Goal: Information Seeking & Learning: Check status

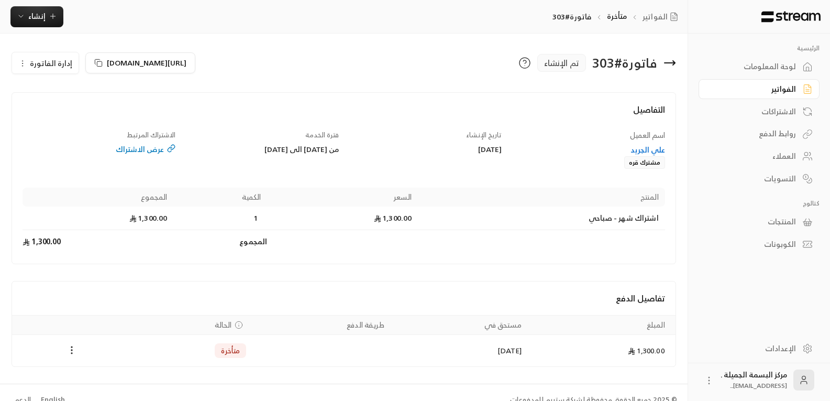
scroll to position [15, 0]
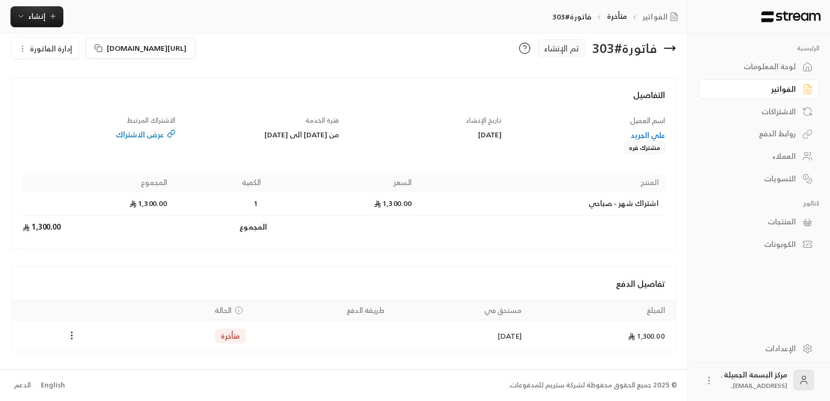
click at [785, 151] on div "العملاء" at bounding box center [754, 156] width 84 height 10
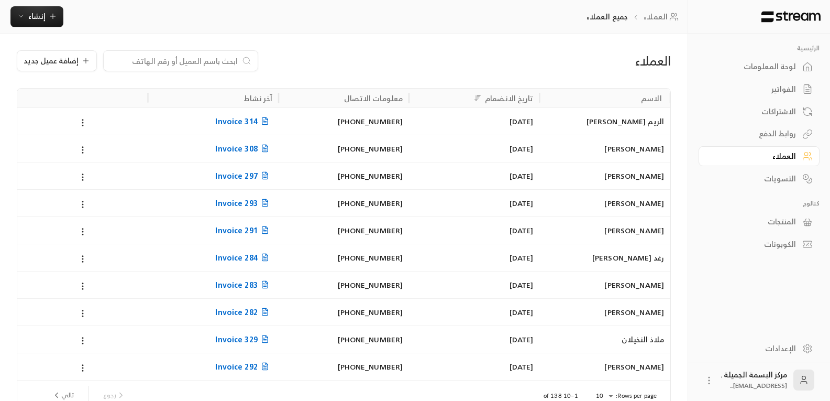
click at [211, 64] on input at bounding box center [174, 61] width 128 height 12
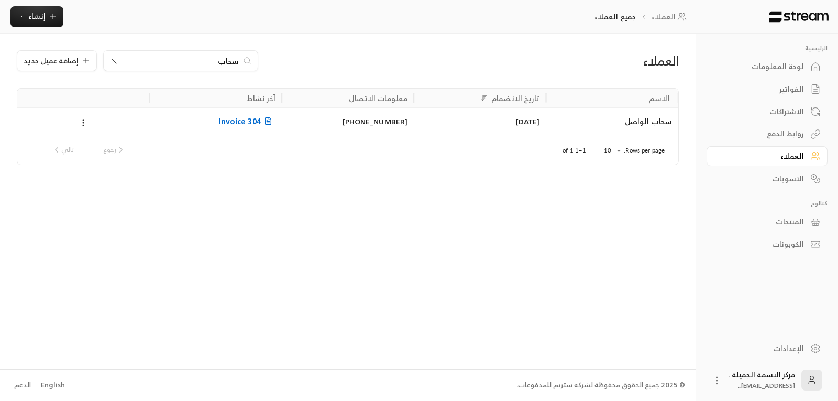
type input "سحاب"
click at [674, 123] on div "سحاب الواصل" at bounding box center [612, 120] width 132 height 27
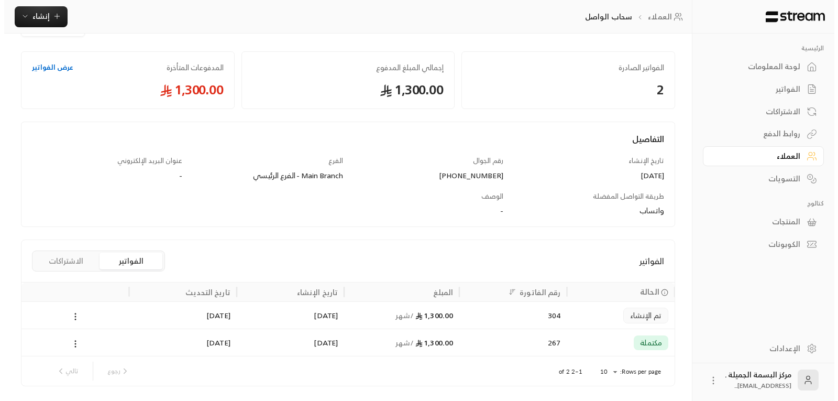
scroll to position [71, 0]
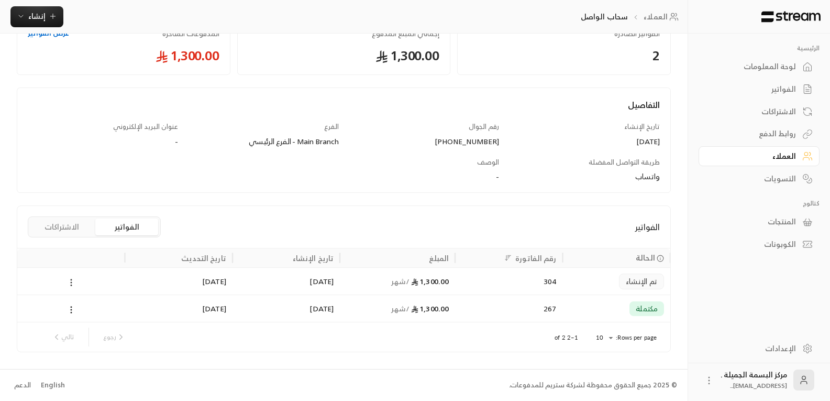
click at [74, 284] on icon at bounding box center [71, 282] width 9 height 9
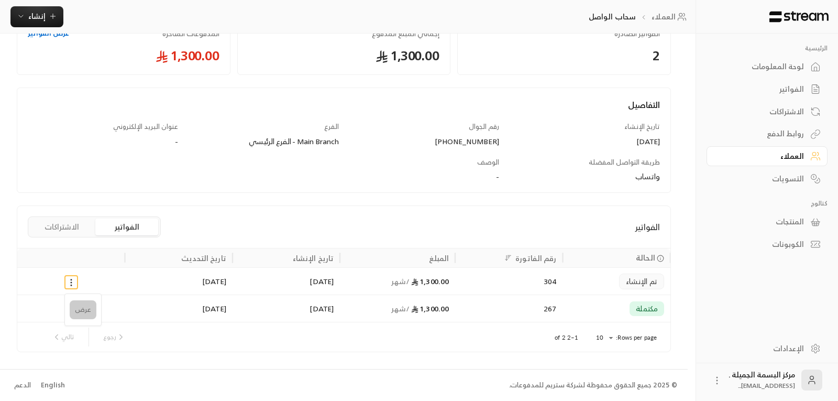
click at [81, 311] on li "عرض" at bounding box center [83, 309] width 27 height 19
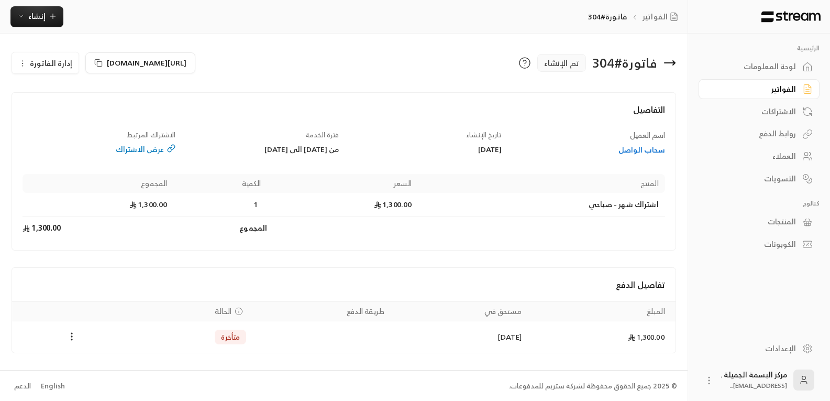
click at [776, 157] on div "العملاء" at bounding box center [754, 156] width 84 height 10
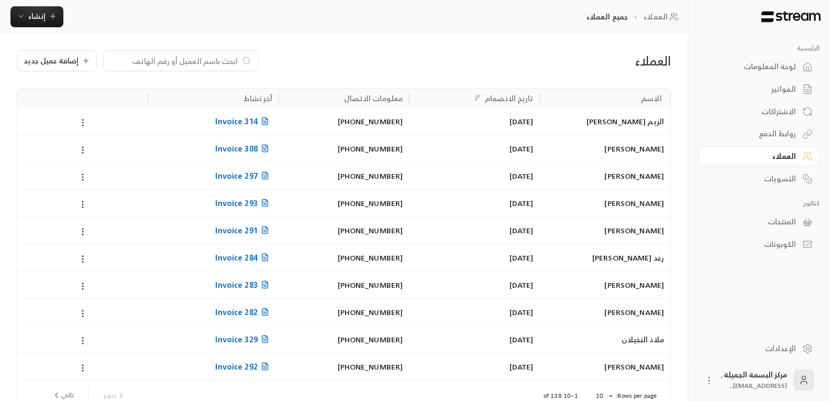
click at [193, 64] on input at bounding box center [174, 61] width 128 height 12
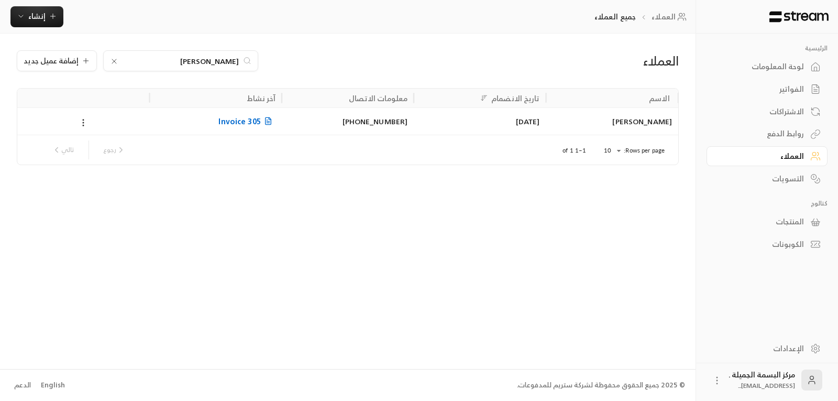
type input "[PERSON_NAME]"
click at [654, 125] on div "[PERSON_NAME]" at bounding box center [612, 121] width 119 height 27
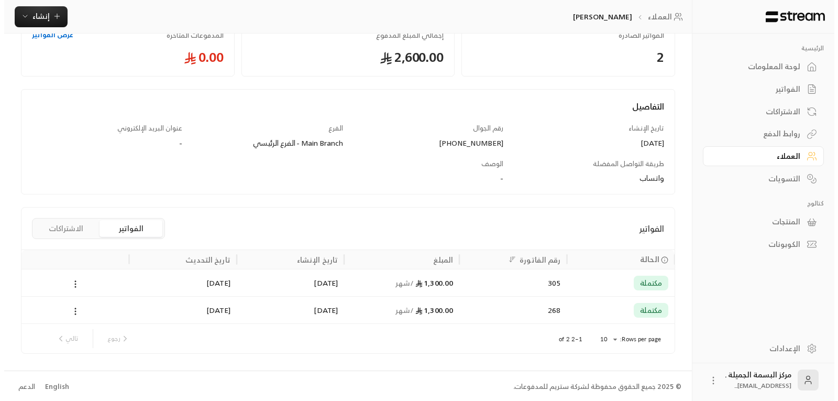
scroll to position [71, 0]
click at [70, 311] on icon at bounding box center [71, 309] width 9 height 9
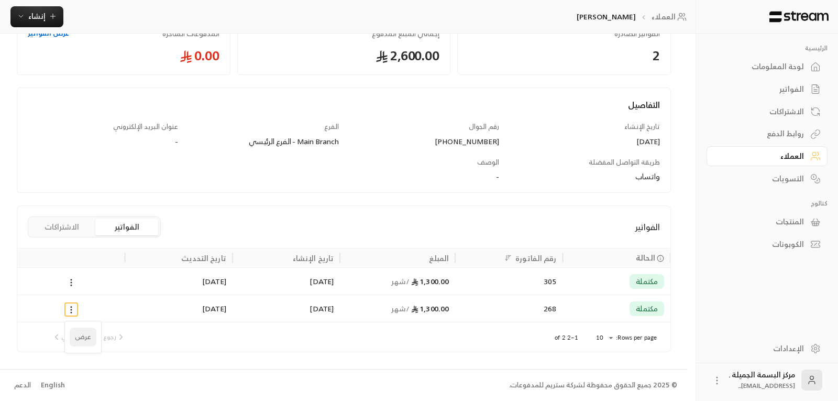
click at [81, 336] on li "عرض" at bounding box center [83, 336] width 27 height 19
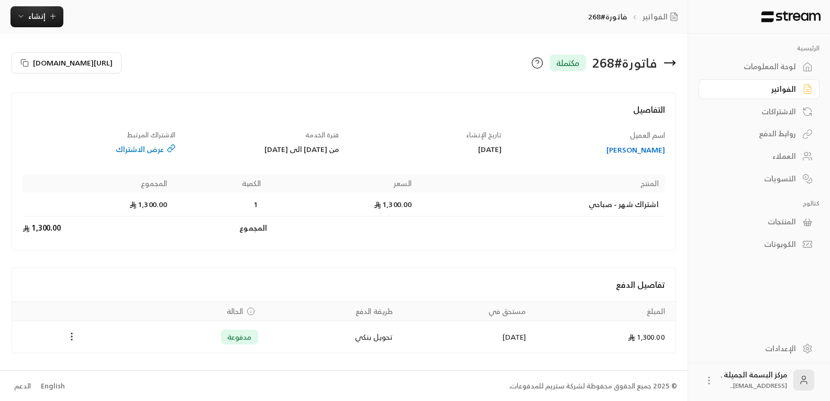
click at [70, 336] on icon "Payments" at bounding box center [72, 336] width 10 height 10
click at [202, 25] on div at bounding box center [419, 200] width 838 height 401
click at [774, 111] on div "الاشتراكات" at bounding box center [754, 111] width 84 height 10
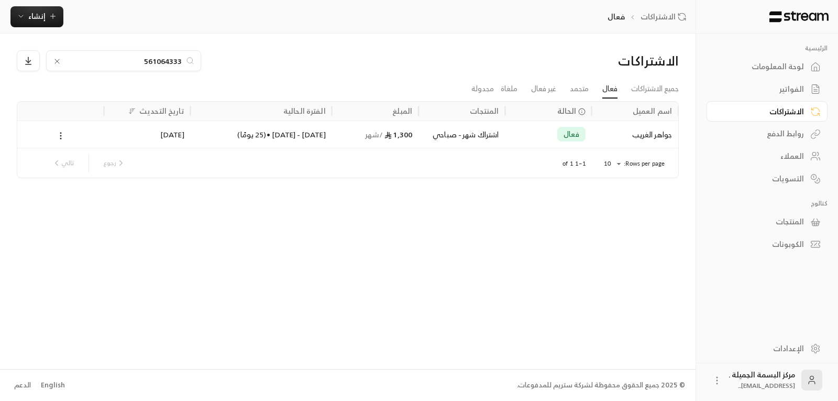
click at [144, 61] on input "561064333" at bounding box center [123, 61] width 116 height 12
click at [54, 61] on icon at bounding box center [57, 61] width 8 height 8
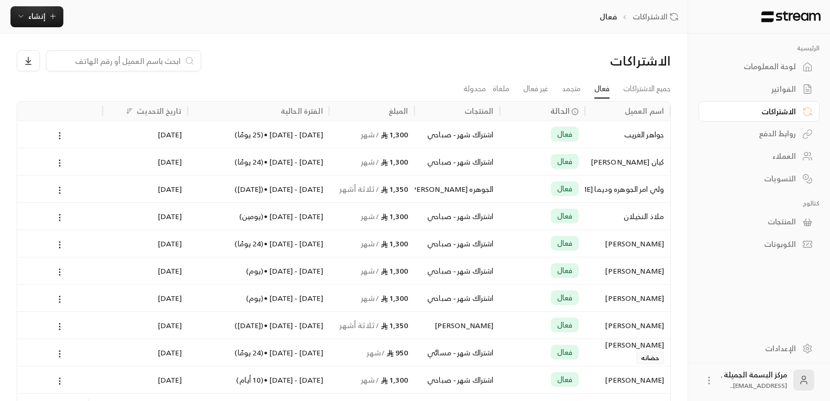
click at [647, 248] on div "[PERSON_NAME]" at bounding box center [627, 243] width 73 height 27
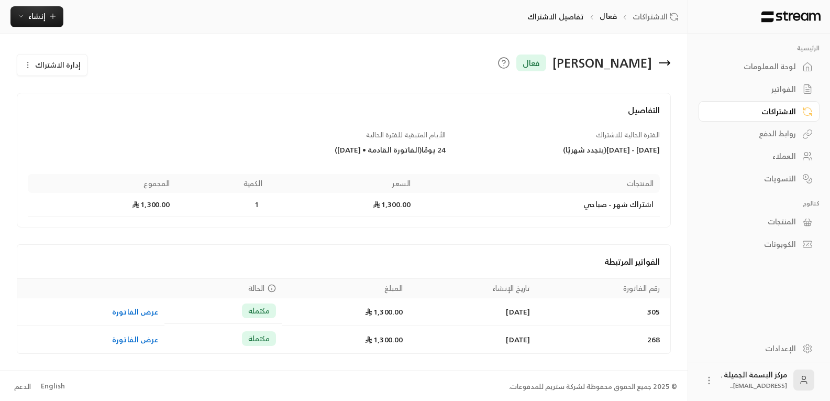
click at [29, 67] on icon "button" at bounding box center [28, 65] width 8 height 8
click at [209, 34] on div "[PERSON_NAME] فعال إدارة الاشتراك تعديل الاشتراك تجميد الاشتراك إلغاء الاشتراك …" at bounding box center [344, 202] width 688 height 337
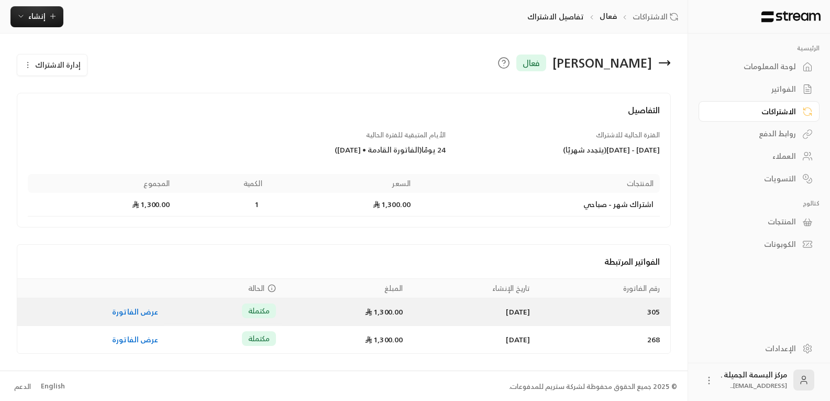
click at [116, 311] on link "عرض الفاتورة" at bounding box center [135, 311] width 46 height 13
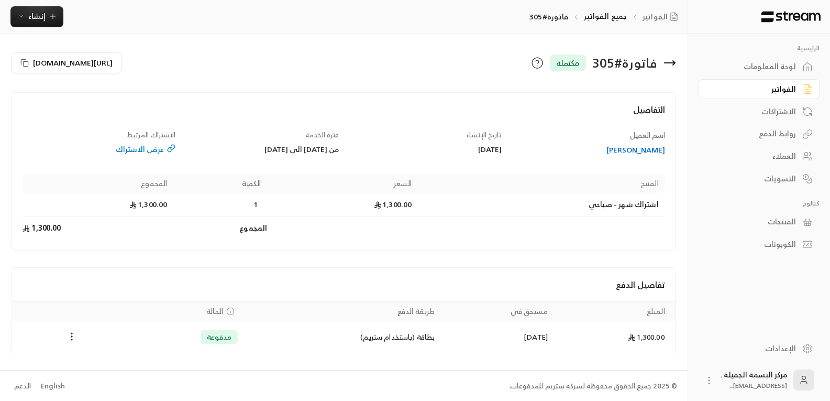
click at [774, 156] on div "العملاء" at bounding box center [754, 156] width 84 height 10
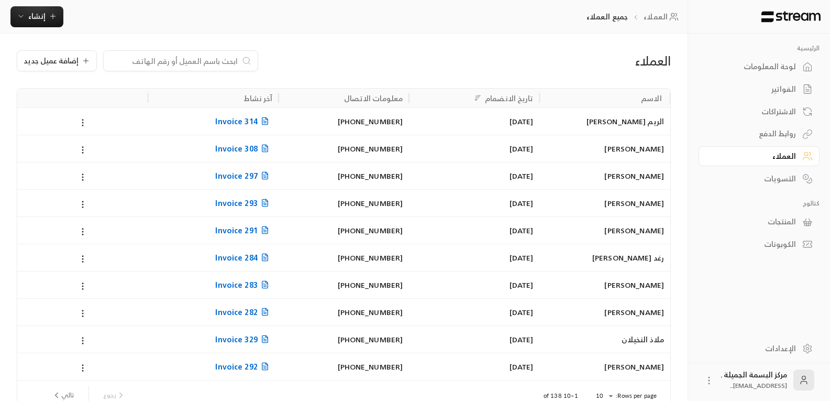
click at [191, 71] on div at bounding box center [180, 60] width 155 height 21
click at [192, 63] on input at bounding box center [174, 61] width 128 height 12
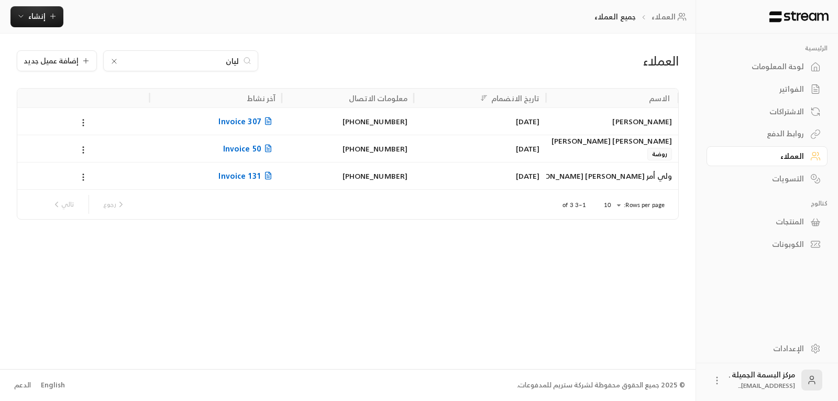
type input "ليان"
click at [645, 122] on div "[PERSON_NAME]" at bounding box center [612, 121] width 119 height 27
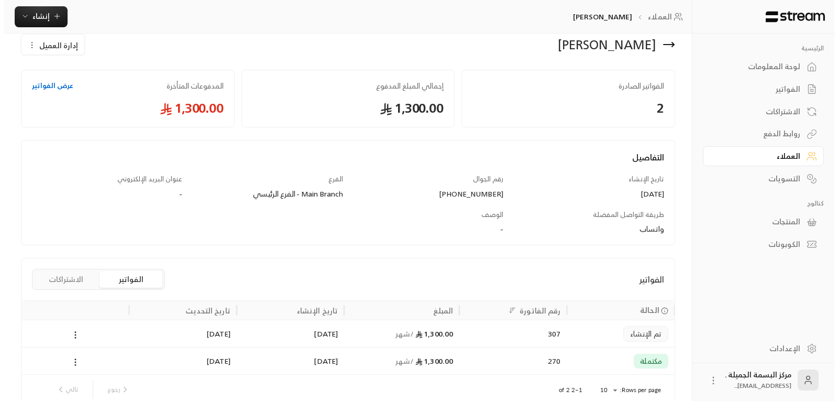
scroll to position [71, 0]
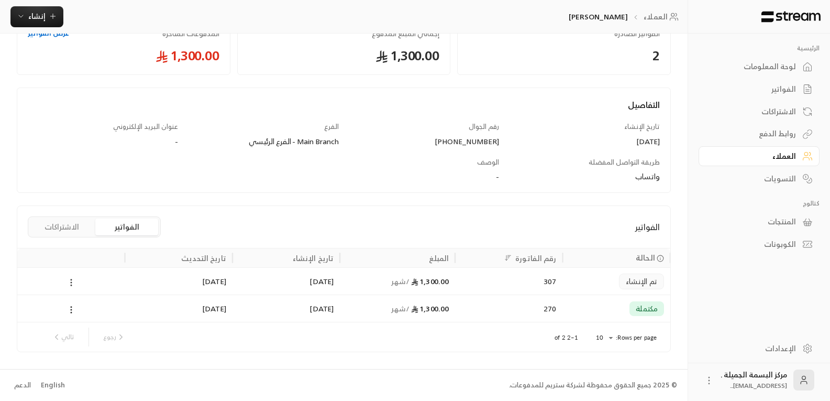
click at [72, 283] on icon at bounding box center [71, 282] width 9 height 9
click at [77, 310] on li "عرض" at bounding box center [83, 309] width 27 height 19
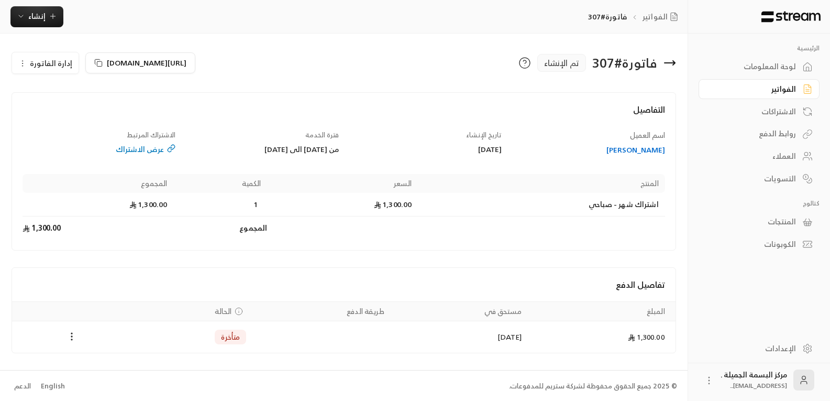
scroll to position [1, 0]
click at [788, 160] on div "العملاء" at bounding box center [754, 156] width 84 height 10
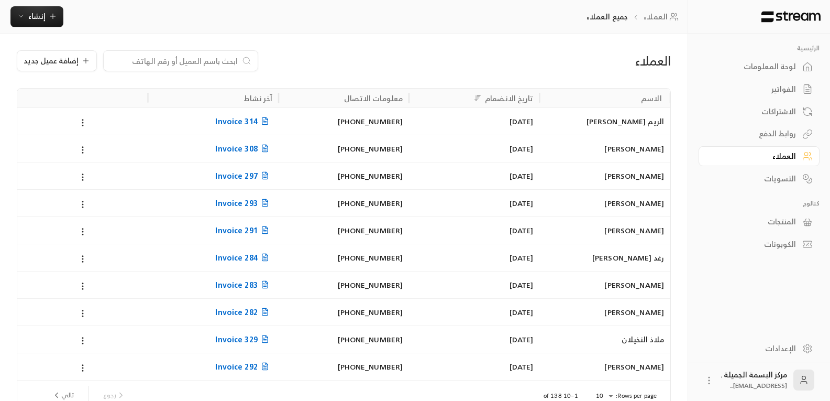
click at [171, 62] on input at bounding box center [174, 61] width 128 height 12
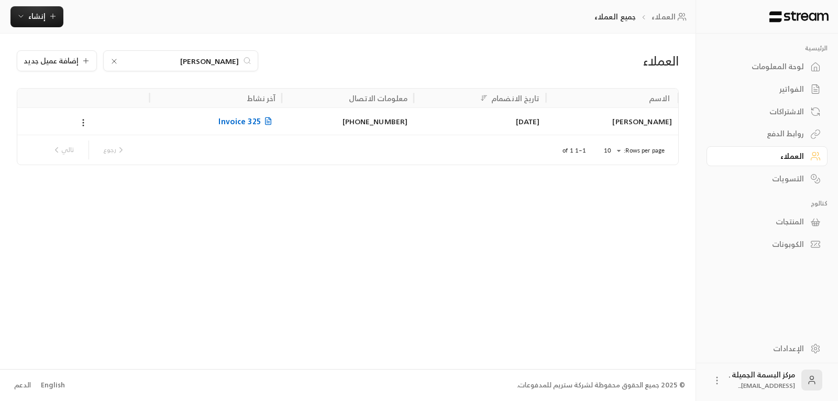
type input "[PERSON_NAME]"
click at [635, 119] on div "[PERSON_NAME]" at bounding box center [612, 121] width 119 height 27
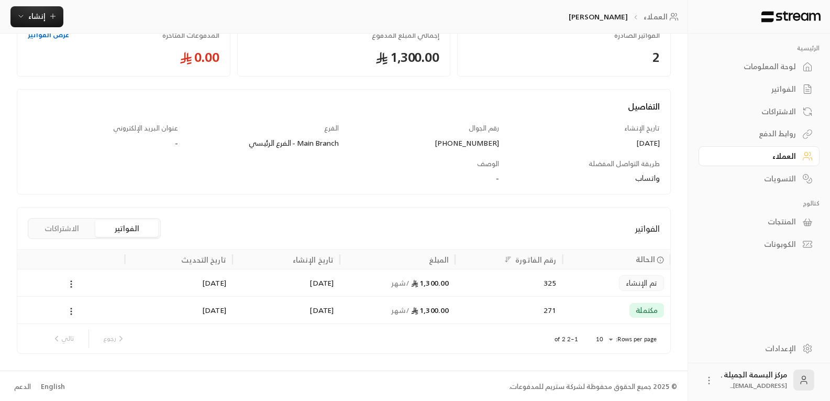
scroll to position [71, 0]
click at [71, 280] on circle at bounding box center [71, 279] width 1 height 1
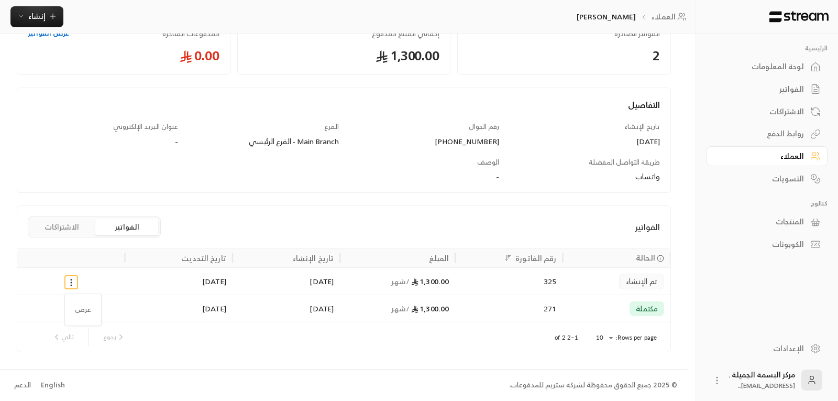
click at [71, 282] on div at bounding box center [419, 200] width 838 height 401
click at [69, 288] on div at bounding box center [71, 281] width 95 height 27
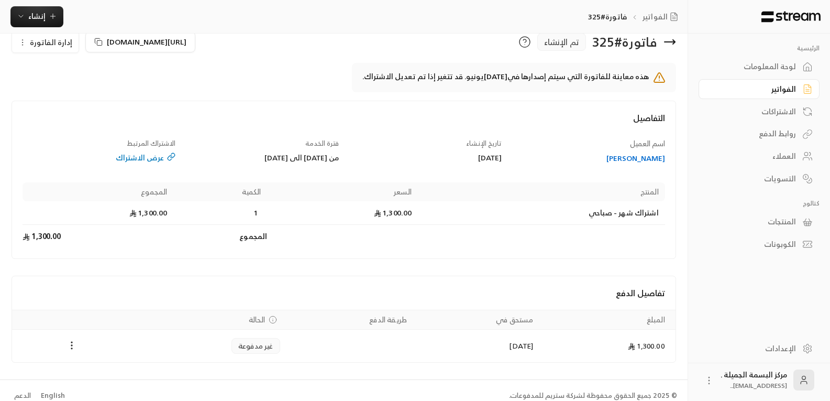
scroll to position [31, 0]
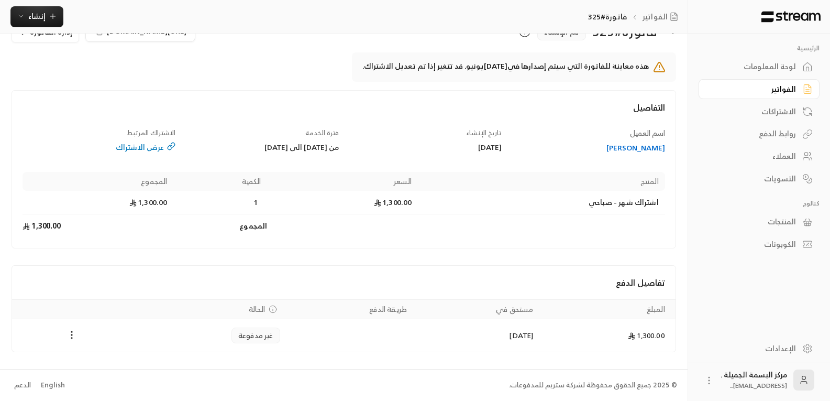
click at [782, 157] on div "العملاء" at bounding box center [754, 156] width 84 height 10
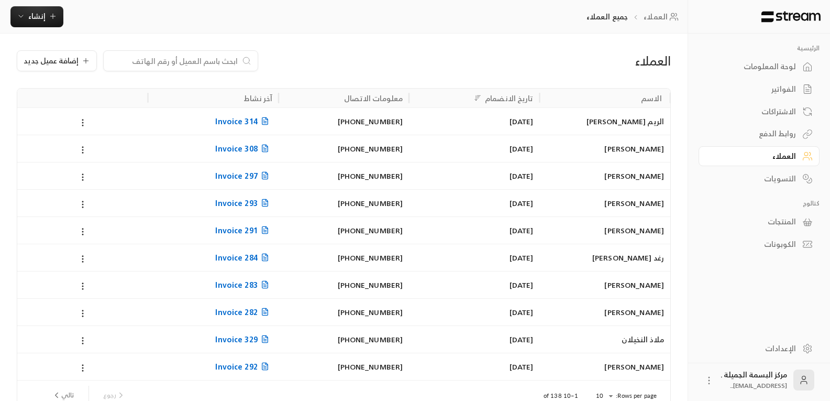
click at [139, 65] on input at bounding box center [174, 61] width 128 height 12
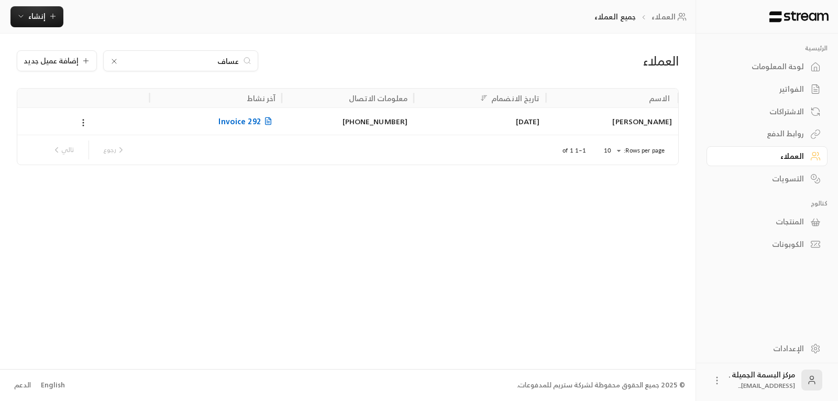
type input "عساف"
click at [640, 124] on div "[PERSON_NAME]" at bounding box center [612, 121] width 119 height 27
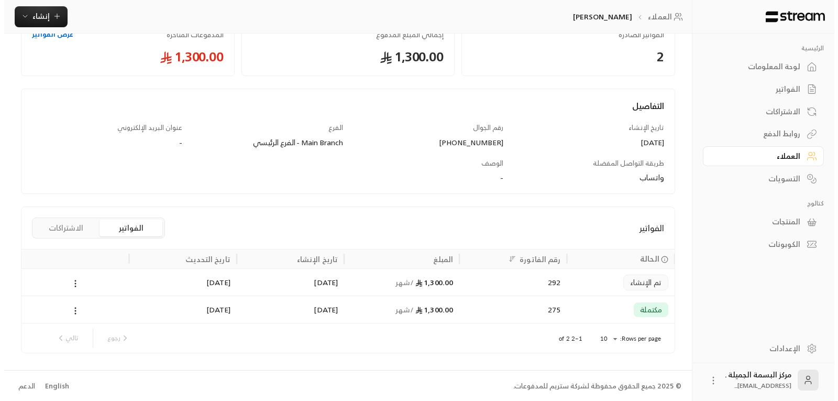
scroll to position [71, 0]
click at [71, 284] on circle at bounding box center [71, 284] width 1 height 1
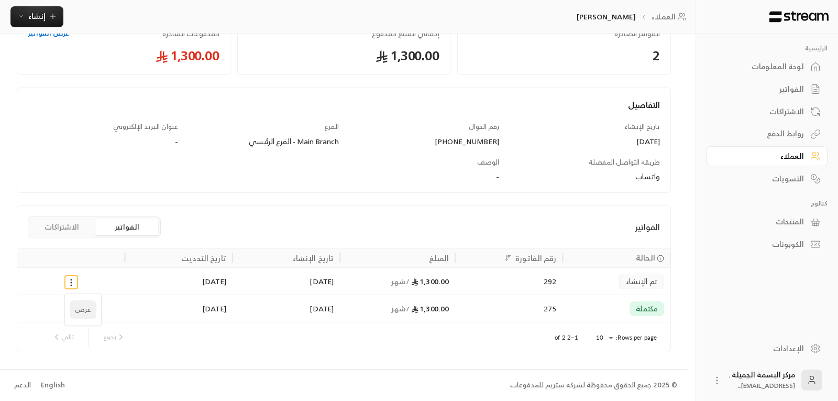
click at [85, 313] on li "عرض" at bounding box center [83, 309] width 27 height 19
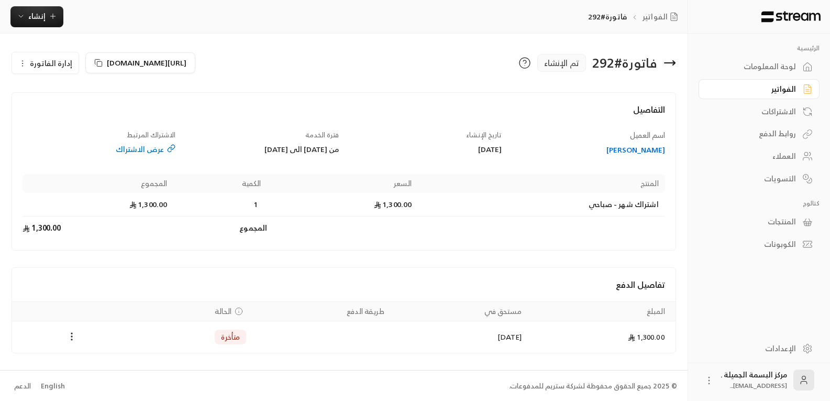
click at [792, 155] on div "العملاء" at bounding box center [754, 156] width 84 height 10
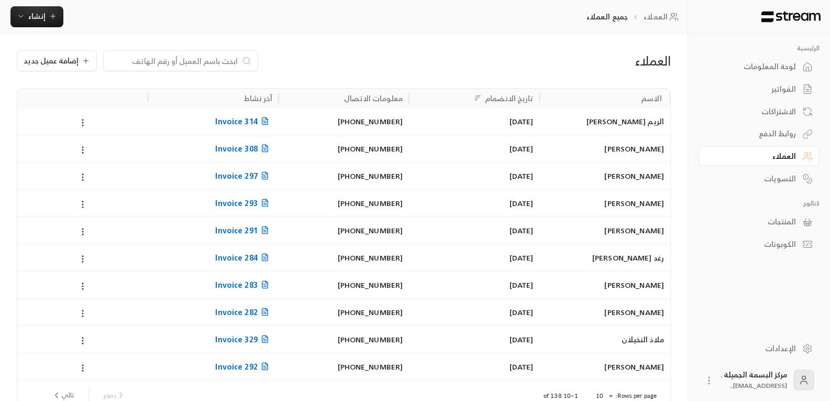
click at [177, 64] on input at bounding box center [174, 61] width 128 height 12
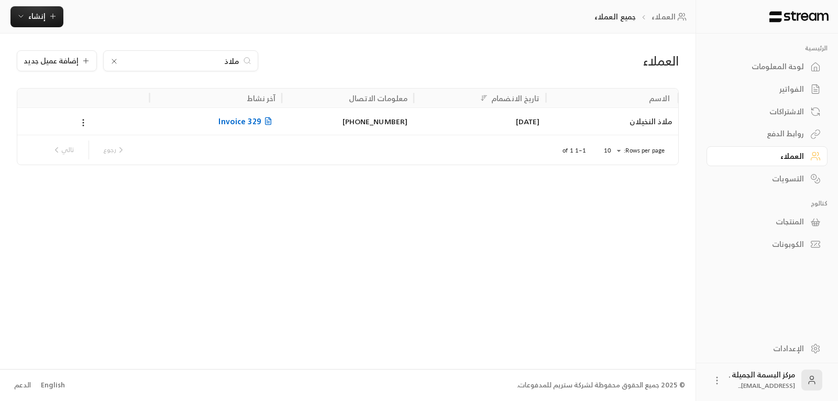
type input "ملاذ"
click at [643, 118] on div "ملاذ النخيلان" at bounding box center [612, 121] width 119 height 27
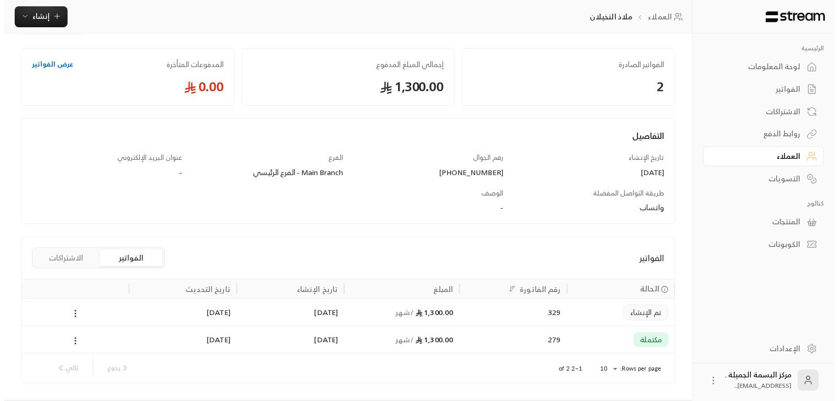
scroll to position [71, 0]
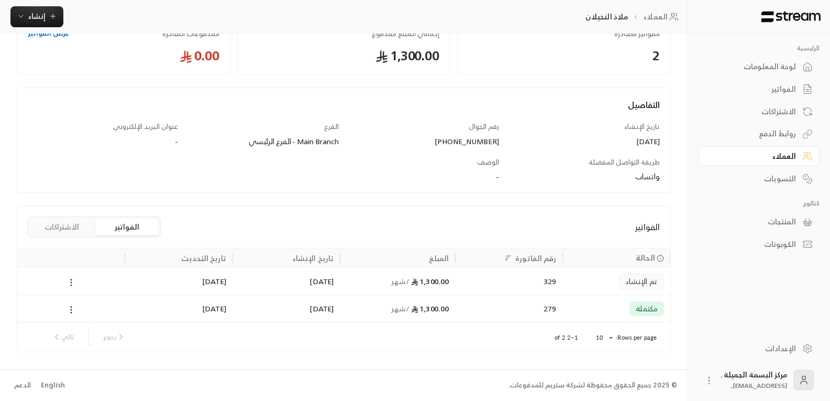
click at [71, 283] on icon at bounding box center [71, 282] width 9 height 9
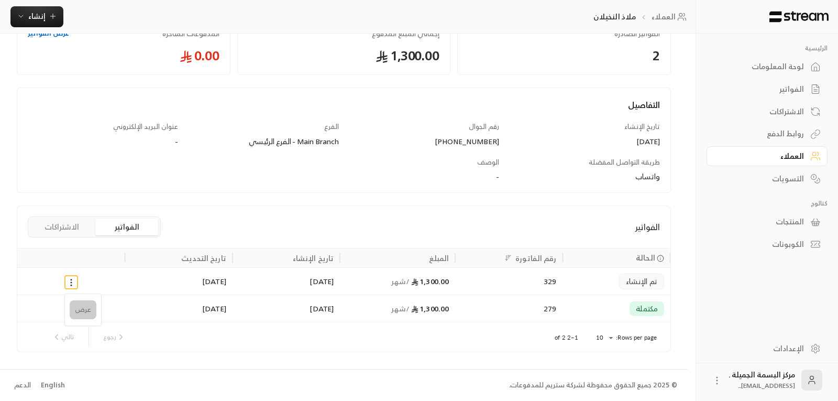
click at [86, 312] on li "عرض" at bounding box center [83, 309] width 27 height 19
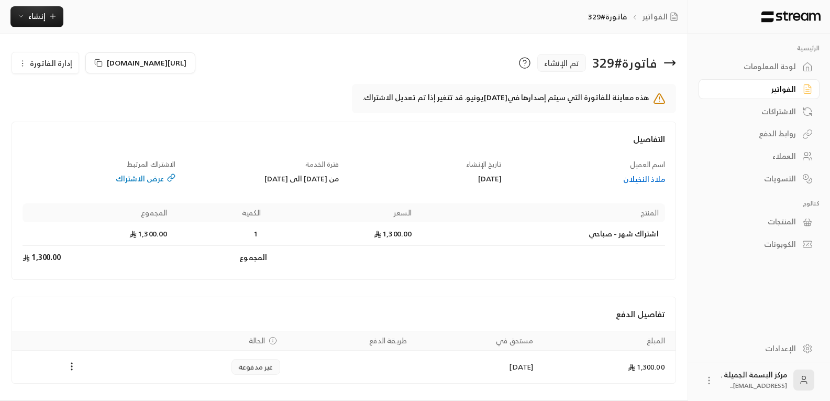
click at [792, 160] on div "العملاء" at bounding box center [754, 156] width 84 height 10
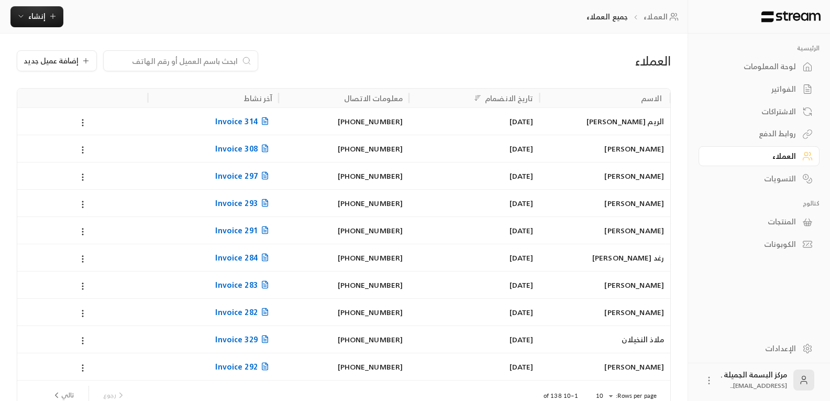
click at [155, 60] on input at bounding box center [174, 61] width 128 height 12
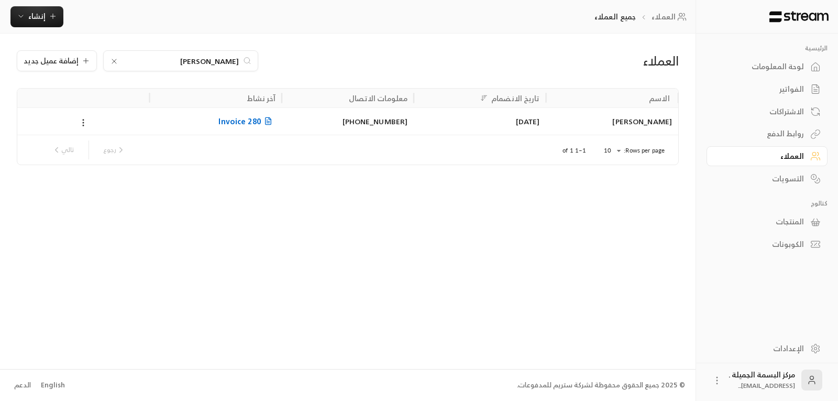
type input "[PERSON_NAME]"
click at [648, 120] on div "[PERSON_NAME]" at bounding box center [612, 121] width 119 height 27
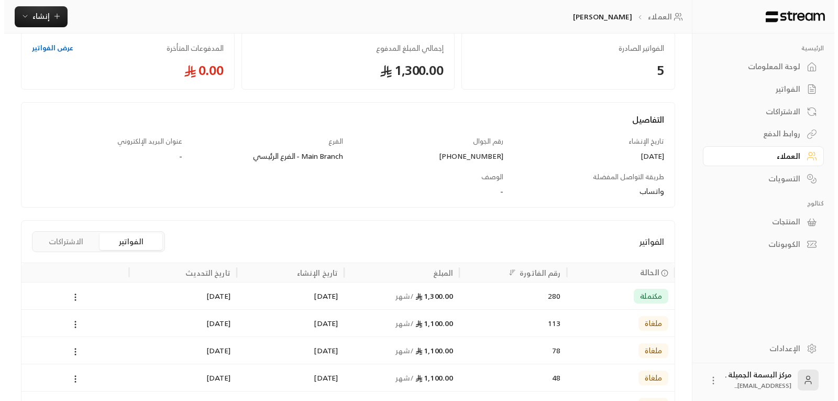
scroll to position [152, 0]
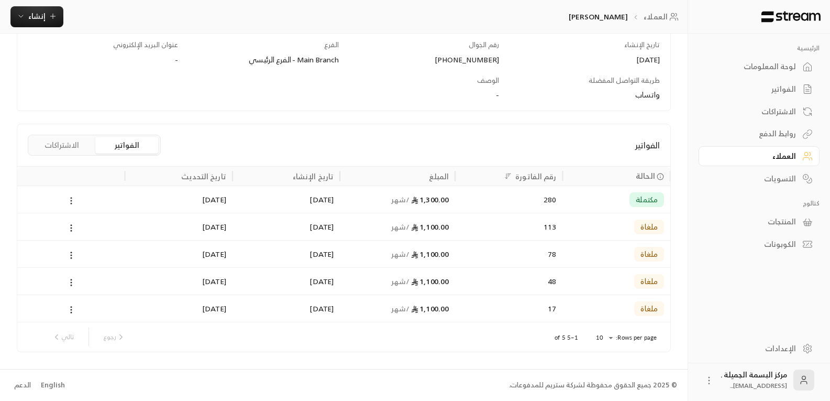
click at [71, 201] on circle at bounding box center [71, 200] width 1 height 1
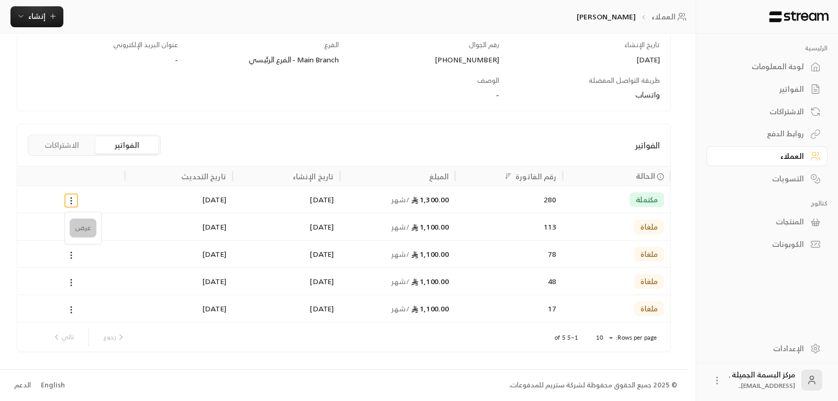
click at [82, 226] on li "عرض" at bounding box center [83, 227] width 27 height 19
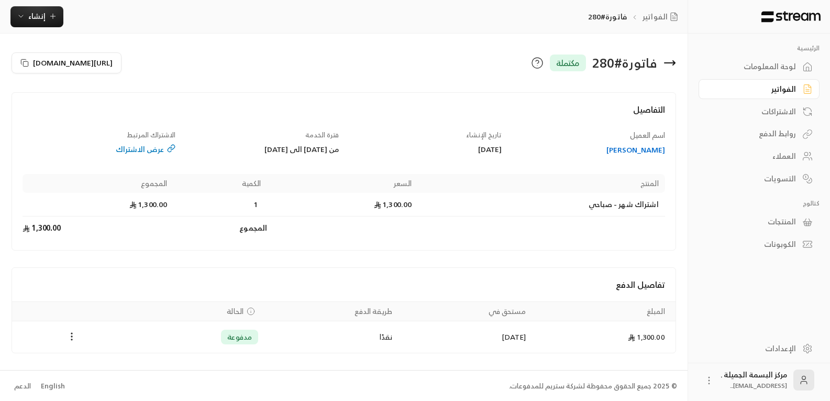
click at [779, 157] on div "العملاء" at bounding box center [754, 156] width 84 height 10
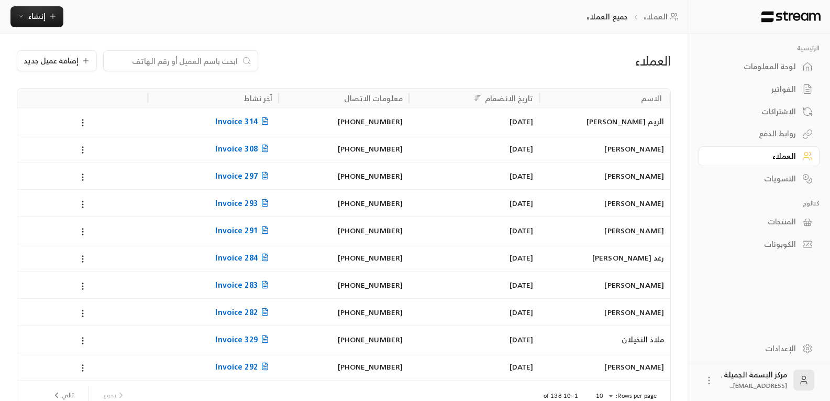
click at [160, 67] on div at bounding box center [180, 60] width 155 height 21
click at [163, 56] on input at bounding box center [174, 61] width 128 height 12
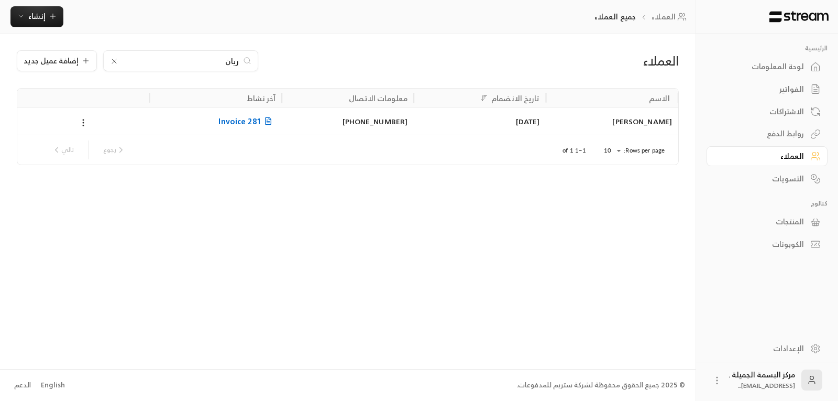
type input "ريان"
click at [630, 121] on div "[PERSON_NAME]" at bounding box center [612, 121] width 119 height 27
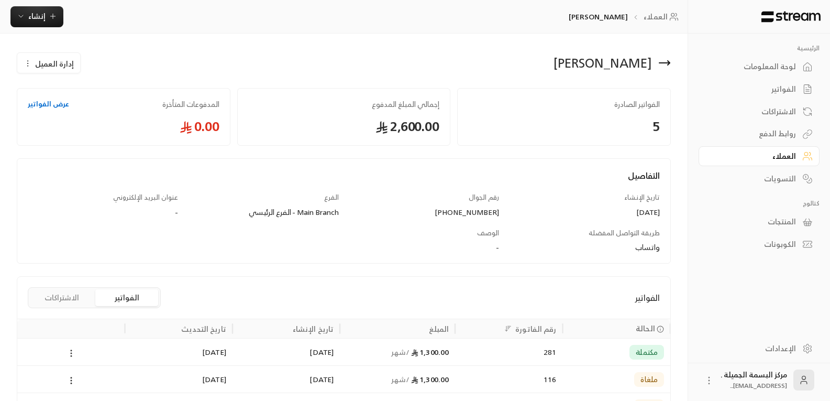
click at [69, 357] on icon at bounding box center [71, 352] width 9 height 9
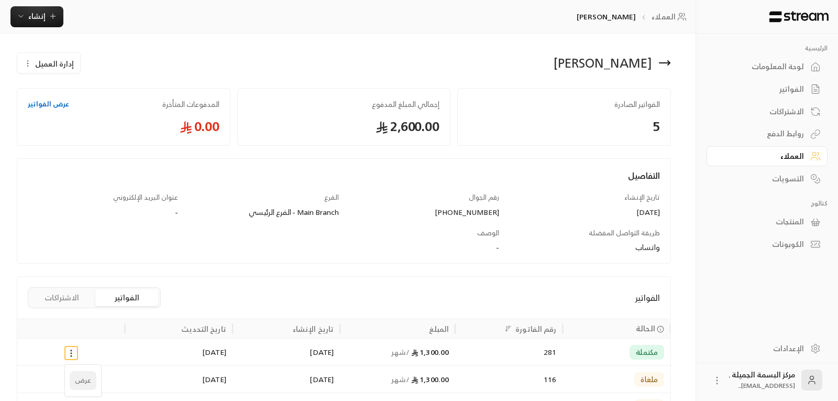
click at [80, 378] on li "عرض" at bounding box center [83, 380] width 27 height 19
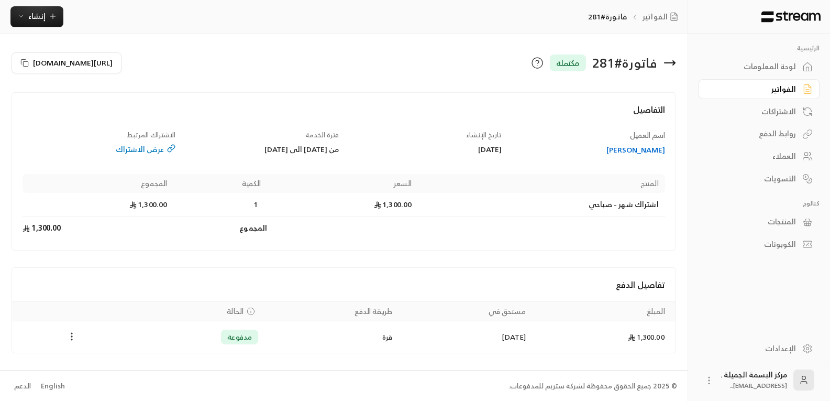
click at [72, 338] on icon "Payments" at bounding box center [72, 336] width 10 height 10
click at [79, 288] on div at bounding box center [419, 200] width 838 height 401
click at [785, 160] on div "العملاء" at bounding box center [754, 156] width 84 height 10
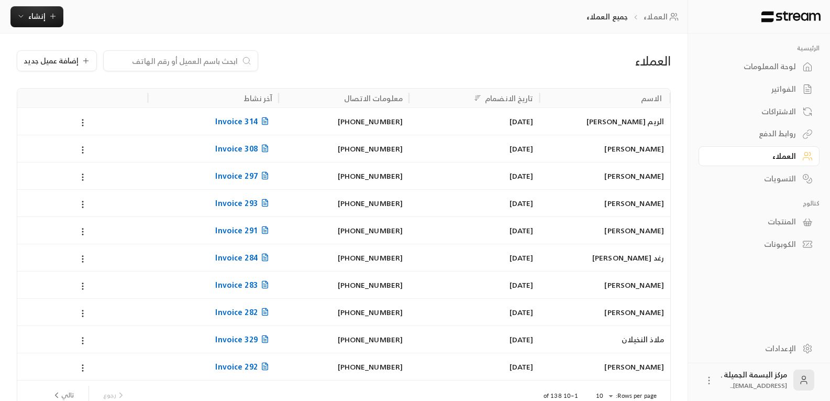
click at [152, 59] on input at bounding box center [174, 61] width 128 height 12
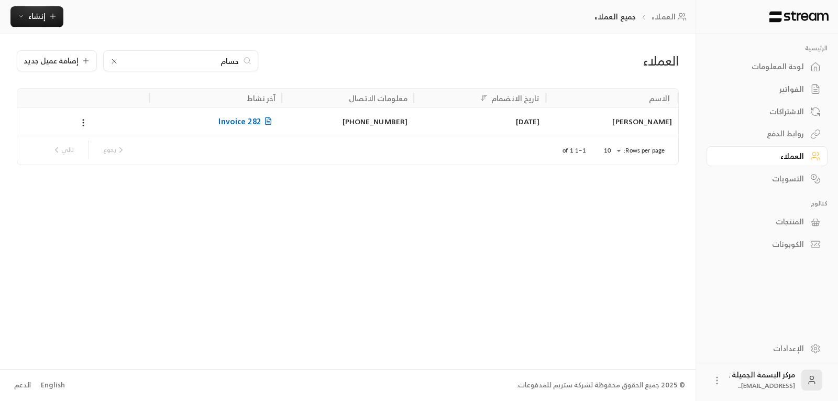
type input "حسام"
click at [646, 128] on div "[PERSON_NAME]" at bounding box center [612, 121] width 119 height 27
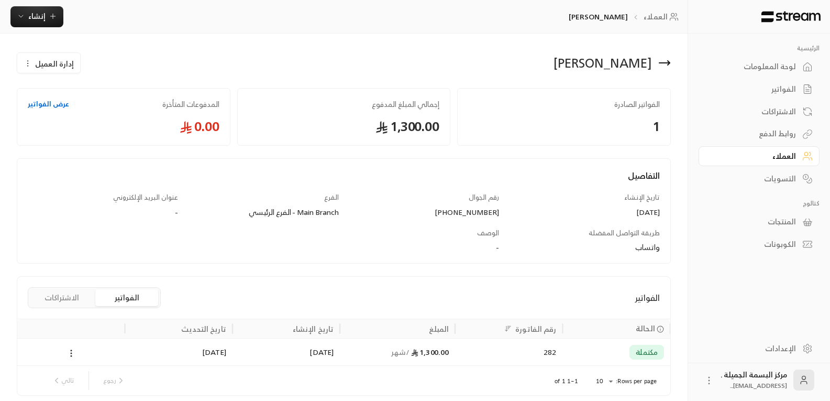
scroll to position [43, 0]
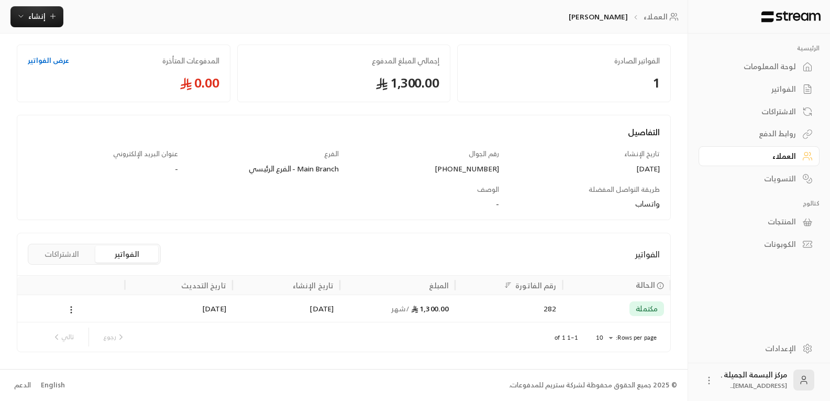
click at [46, 61] on link "عرض الفواتير" at bounding box center [48, 61] width 41 height 10
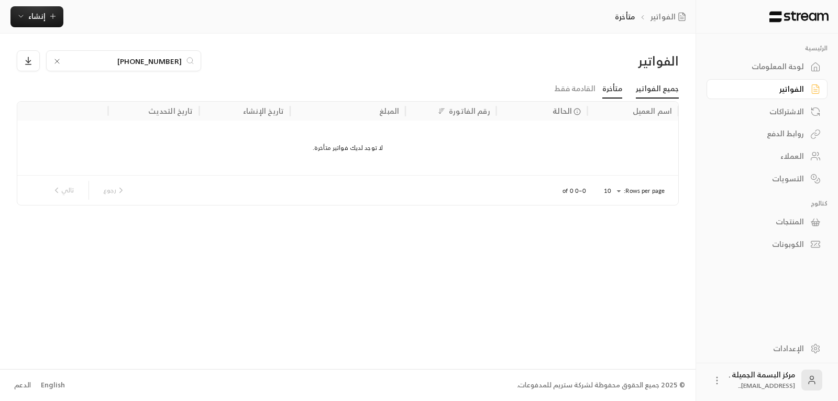
click at [662, 93] on link "جميع الفواتير" at bounding box center [657, 89] width 43 height 19
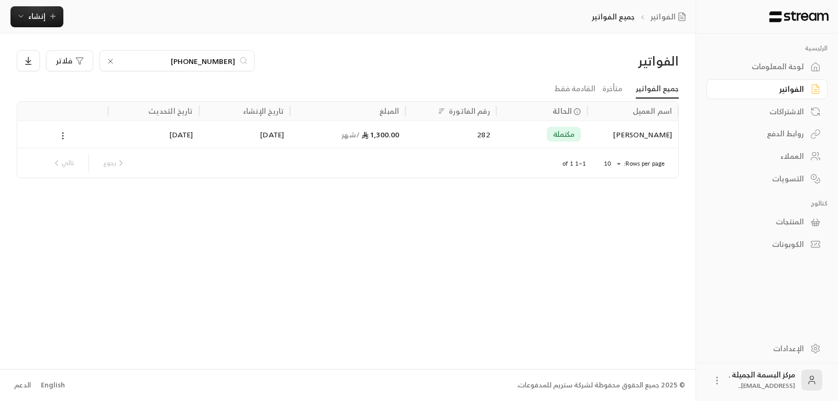
click at [63, 135] on circle at bounding box center [62, 135] width 1 height 1
click at [67, 158] on li "عرض" at bounding box center [74, 162] width 27 height 19
